Goal: Information Seeking & Learning: Learn about a topic

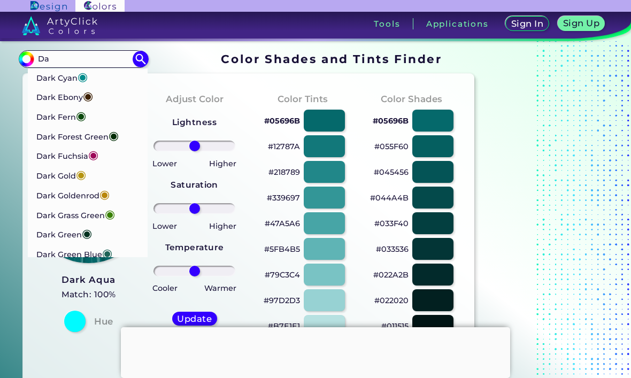
type input "D"
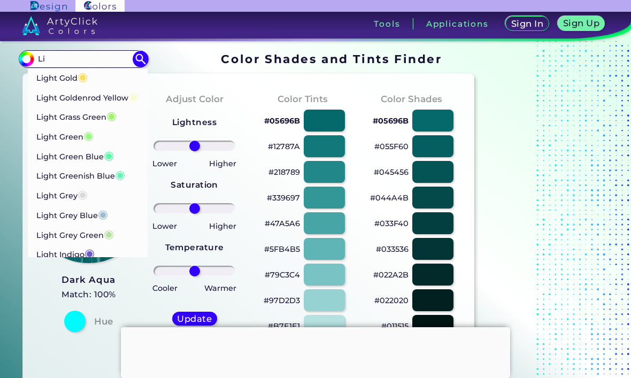
type input "L"
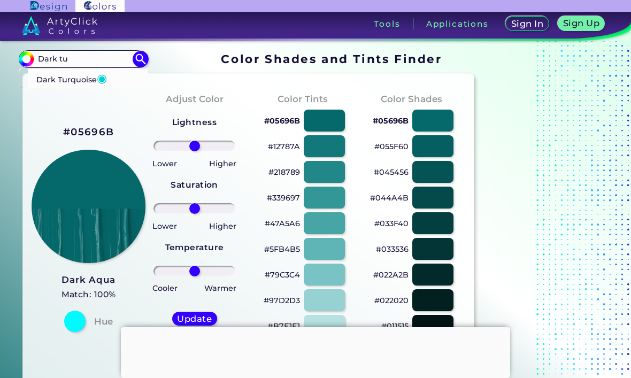
type input "Dark tu"
click at [94, 73] on p "Dark Turquoise ◉" at bounding box center [71, 78] width 71 height 20
type input "#00ced1"
type input "#00CED1"
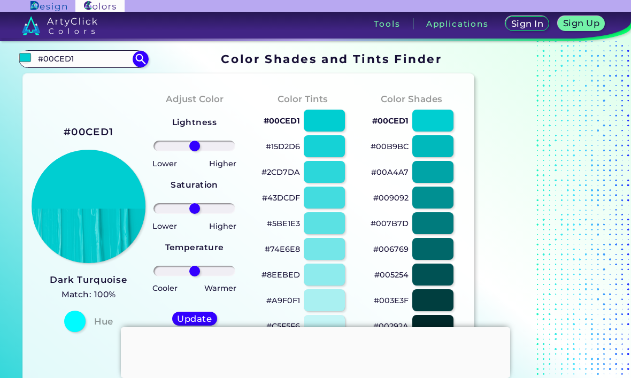
click at [74, 53] on input "#00CED1" at bounding box center [83, 59] width 99 height 14
click at [27, 54] on input "#00ced1" at bounding box center [24, 57] width 13 height 13
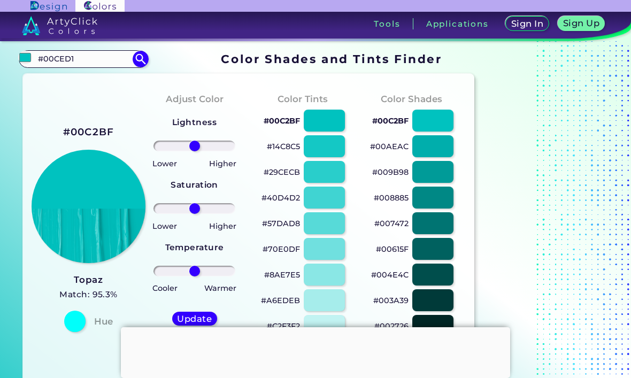
click at [30, 56] on img at bounding box center [26, 59] width 16 height 16
click at [25, 58] on input "#00c2bf" at bounding box center [24, 57] width 13 height 13
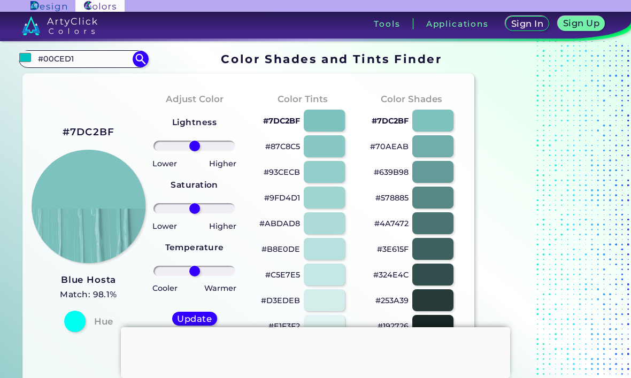
type input "#00c2bf"
